Goal: Information Seeking & Learning: Learn about a topic

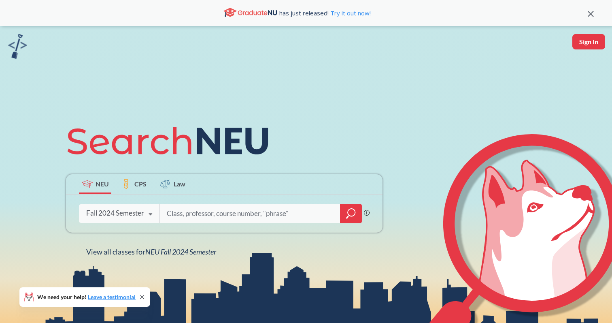
click at [123, 210] on div "Fall 2024 Semester" at bounding box center [115, 212] width 58 height 9
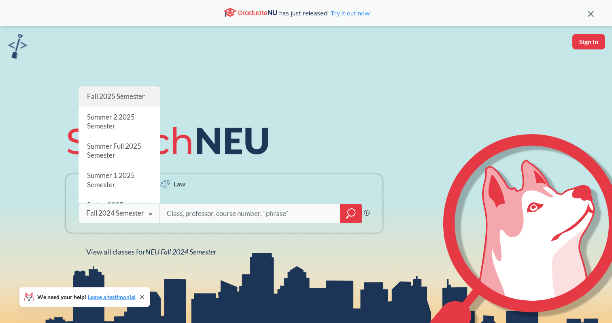
click at [122, 98] on span "Fall 2025 Semester" at bounding box center [116, 96] width 58 height 8
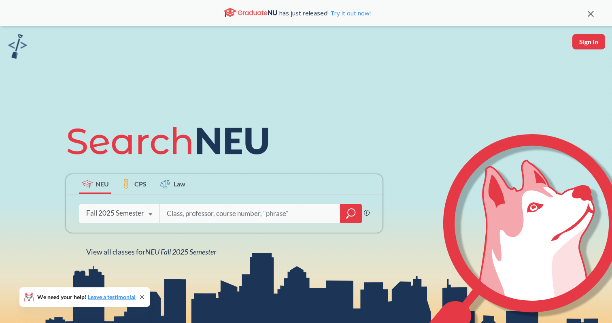
click at [176, 208] on input "search" at bounding box center [250, 213] width 168 height 17
type input "EESC"
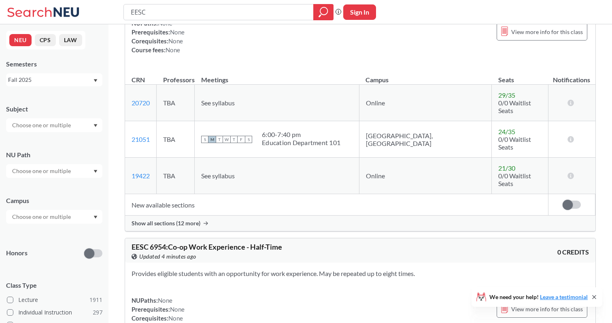
scroll to position [779, 0]
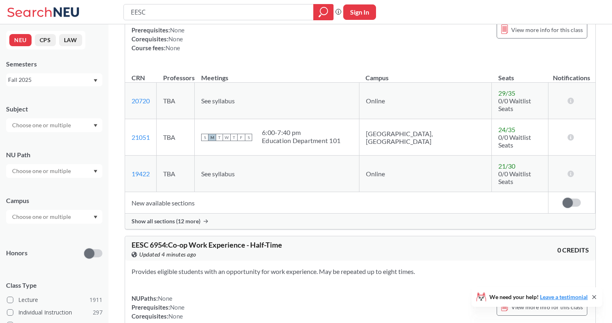
click at [172, 217] on span "Show all sections (12 more)" at bounding box center [166, 220] width 69 height 7
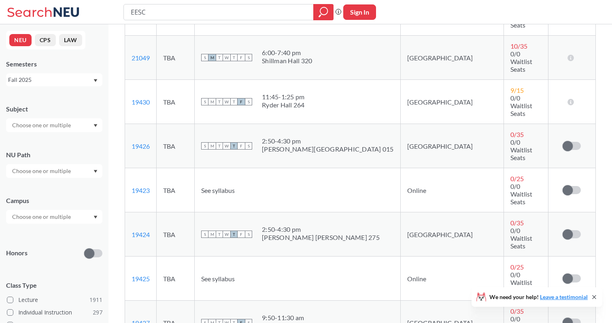
scroll to position [1090, 0]
click at [137, 319] on link "19427" at bounding box center [141, 323] width 18 height 8
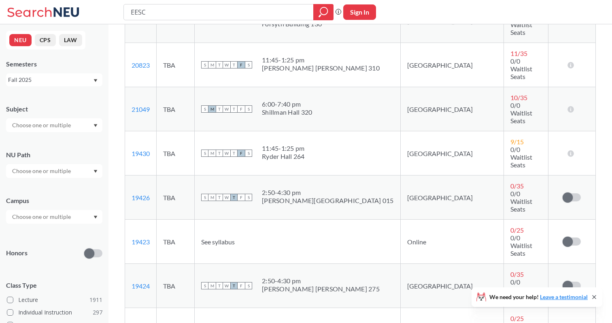
scroll to position [1041, 0]
